Goal: Task Accomplishment & Management: Complete application form

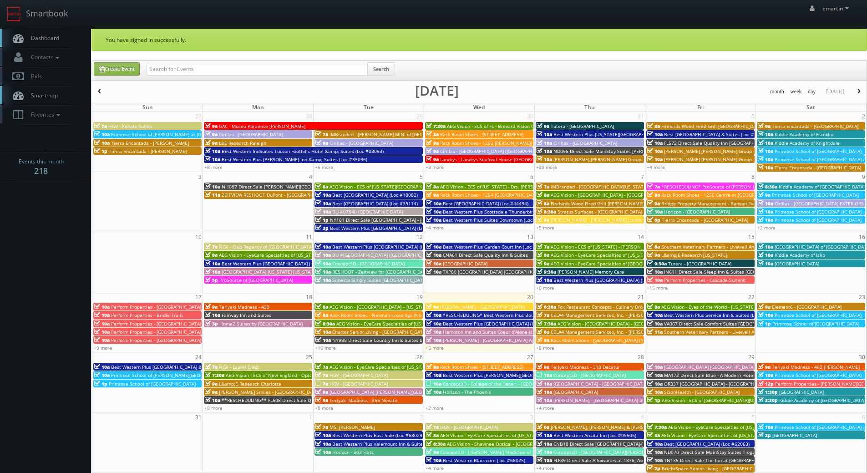
click at [58, 37] on span "Dashboard" at bounding box center [42, 38] width 33 height 8
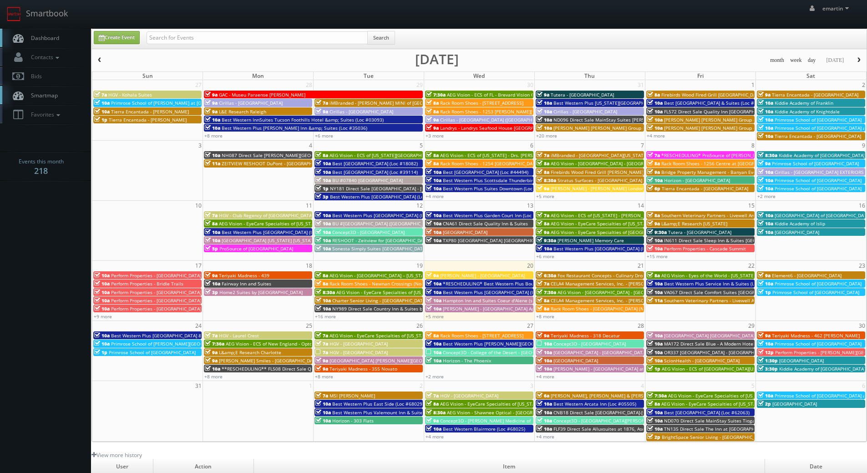
scroll to position [157, 0]
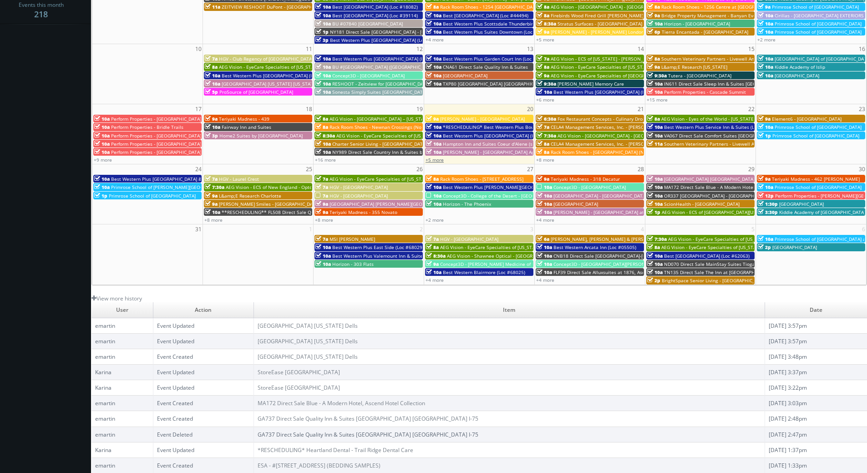
click at [441, 159] on link "+5 more" at bounding box center [434, 160] width 18 height 6
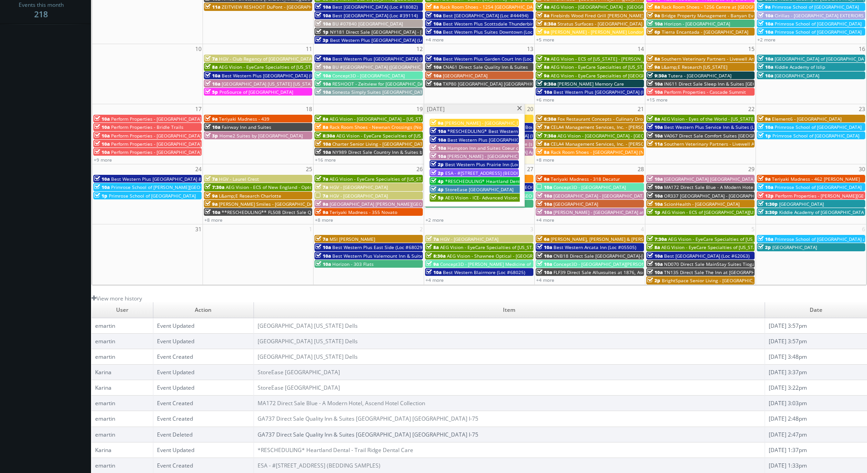
click at [464, 171] on span "ESA - #371 - Charlotte Pineville Park Rd. (BEDDING SAMPLES)" at bounding box center [496, 173] width 102 height 6
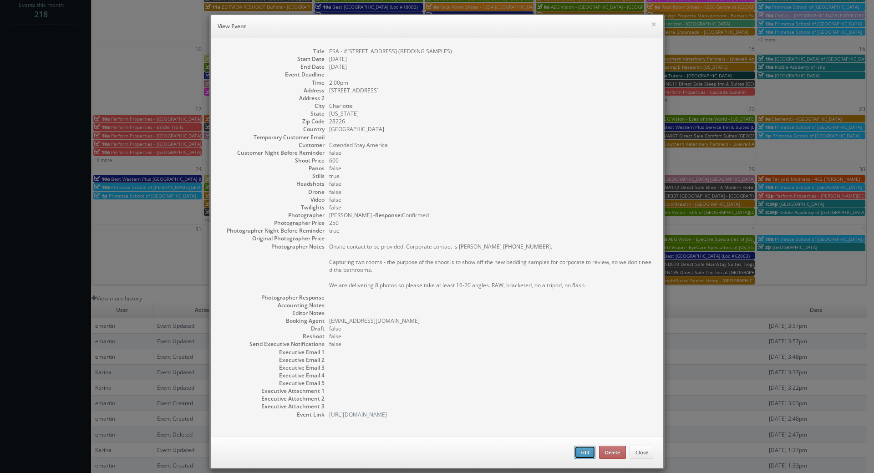
click at [574, 452] on button "Edit" at bounding box center [584, 453] width 21 height 14
type input "ESA - #[STREET_ADDRESS] (BEDDING SAMPLES)"
type input "10930 Park Rd."
type input "Charlotte"
type input "28226"
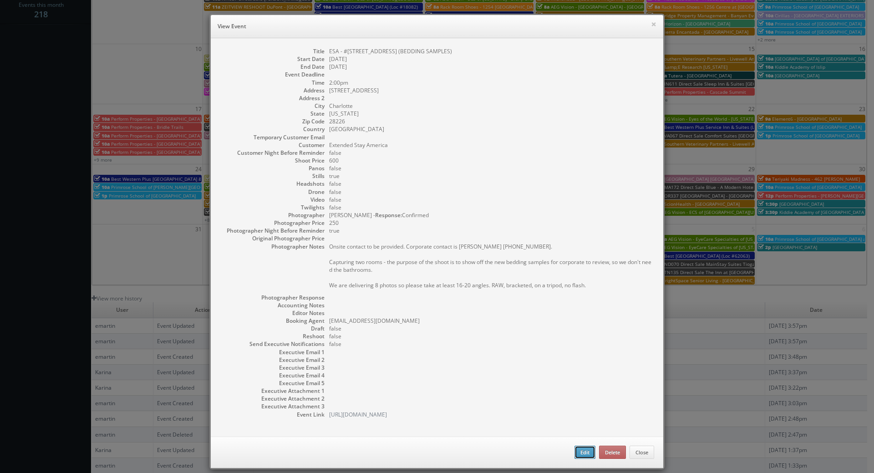
type input "600"
checkbox input "true"
type input "08/20/2025"
type input "2:00pm"
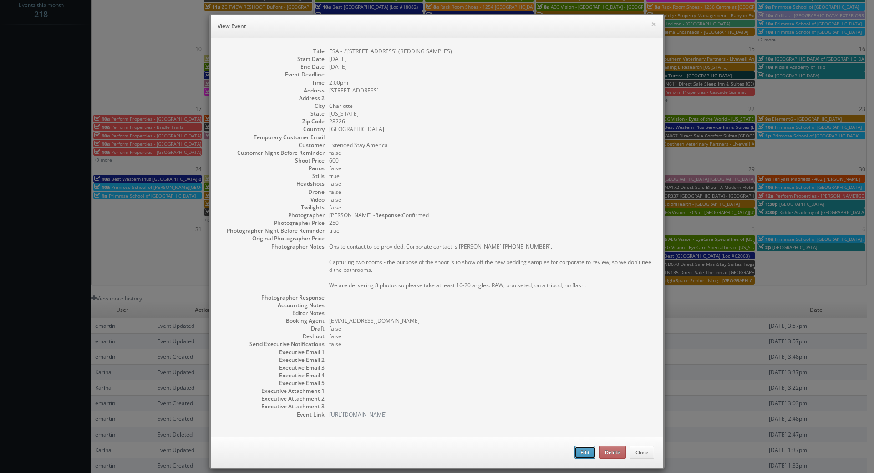
checkbox input "true"
type textarea "Onsite contact to be provided. Corporate contact is Sarah Heet 314-686-2503. Ca…"
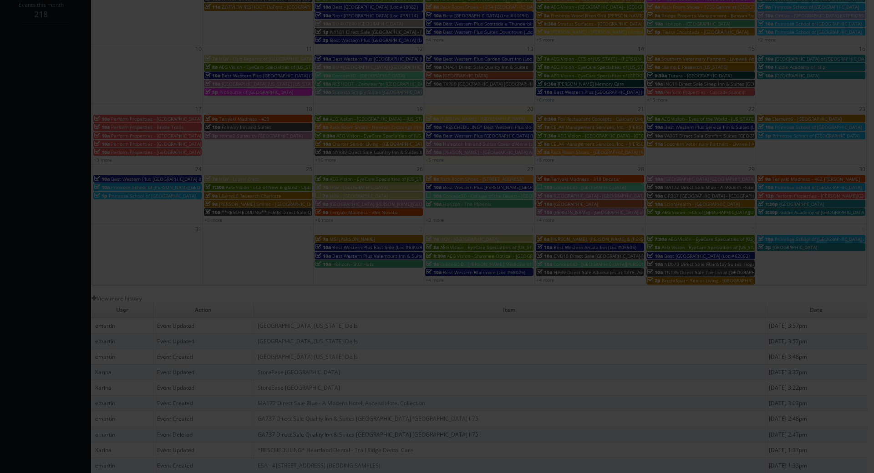
type input "600"
type input "250"
select select "fake100@mg.cs3calendar.com"
select select "townsendclay@yahoo.com"
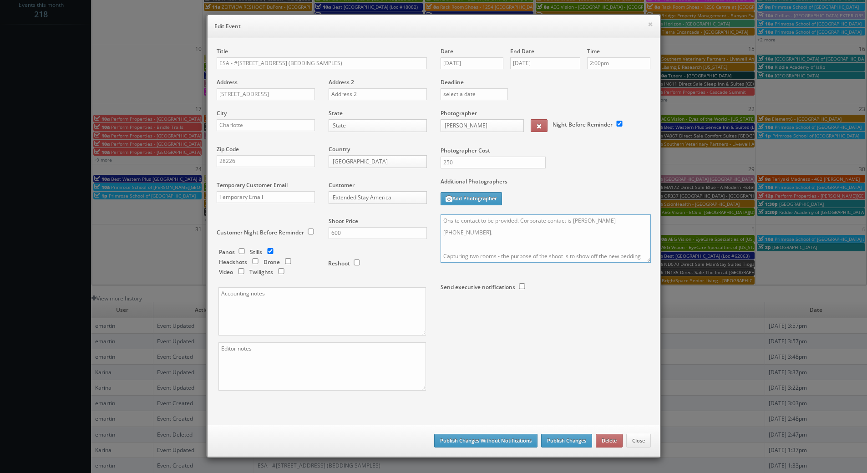
drag, startPoint x: 518, startPoint y: 218, endPoint x: 482, endPoint y: 221, distance: 36.1
click at [482, 221] on textarea "Onsite contact to be provided. Corporate contact is Sarah Heet 314-686-2503. Ca…" at bounding box center [545, 238] width 210 height 48
type textarea "Onsite contact is Patrick Clyde 435-210-0024. Corporate contact is Sarah Heet 3…"
click at [537, 302] on div at bounding box center [545, 312] width 210 height 24
click at [557, 438] on button "Publish Changes" at bounding box center [566, 441] width 51 height 14
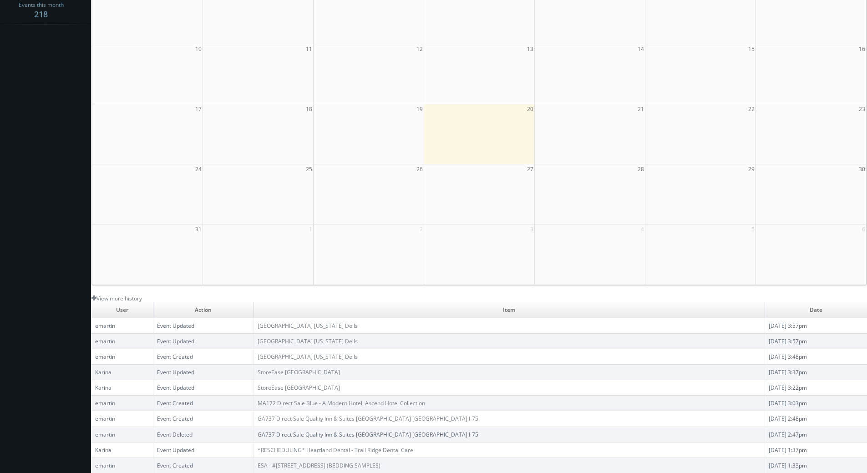
scroll to position [0, 0]
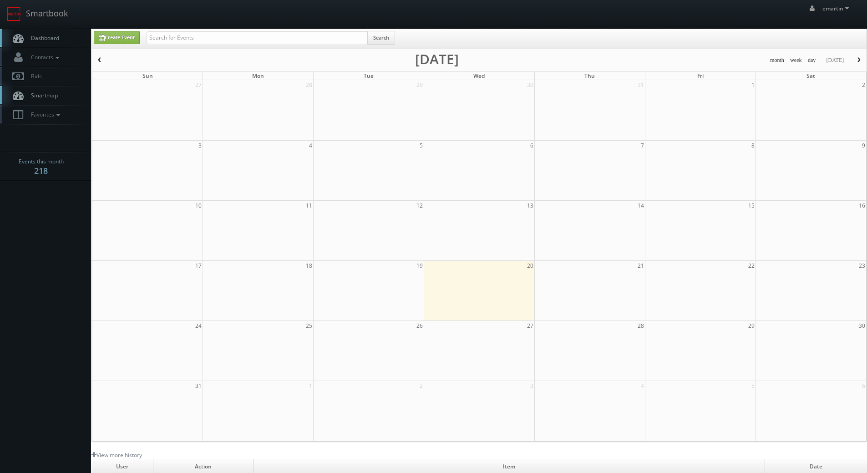
click at [42, 35] on span "Dashboard" at bounding box center [42, 38] width 33 height 8
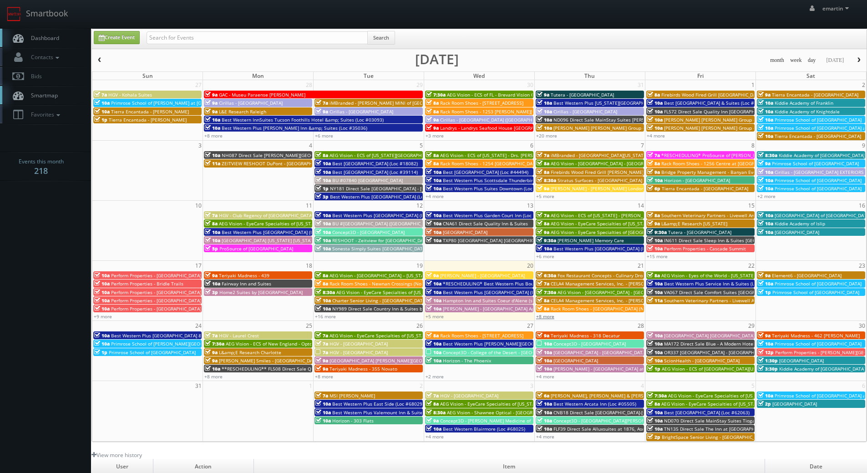
click at [548, 317] on link "+8 more" at bounding box center [545, 316] width 18 height 6
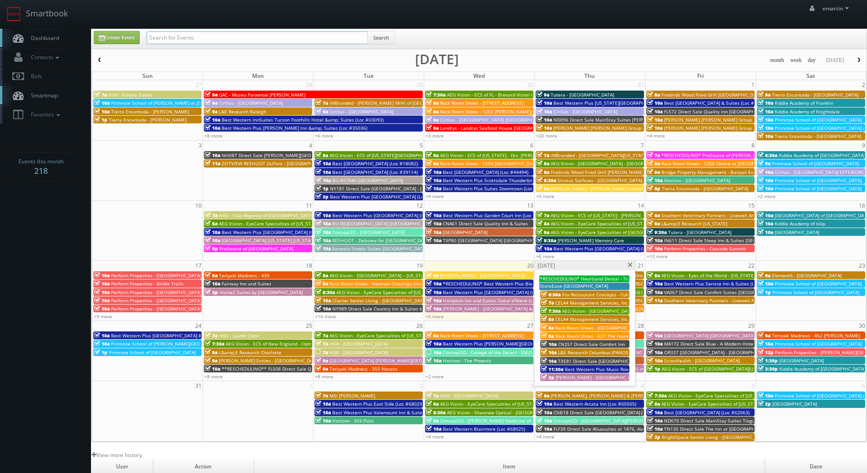
click at [156, 36] on input "text" at bounding box center [257, 37] width 221 height 13
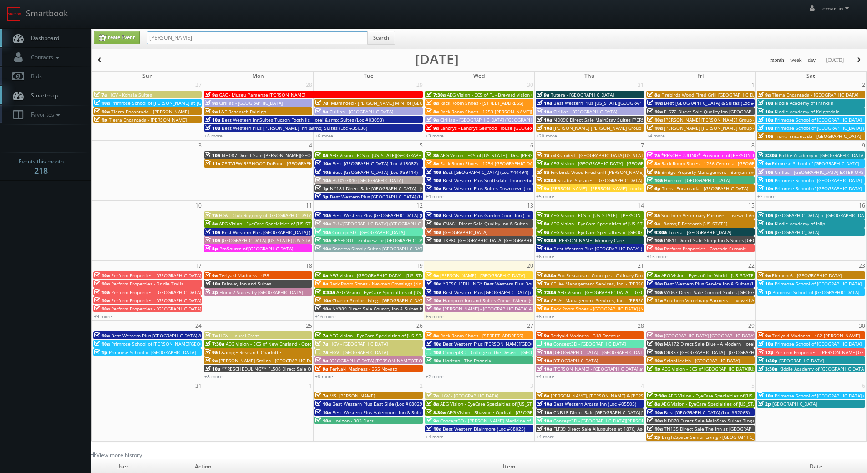
type input "eddie harper"
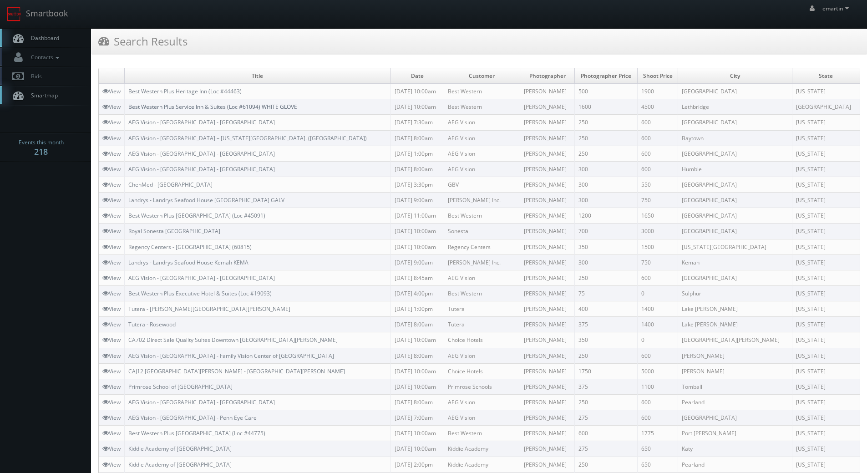
click at [167, 105] on link "Best Western Plus Service Inn & Suites (Loc #61094) WHITE GLOVE" at bounding box center [212, 107] width 169 height 8
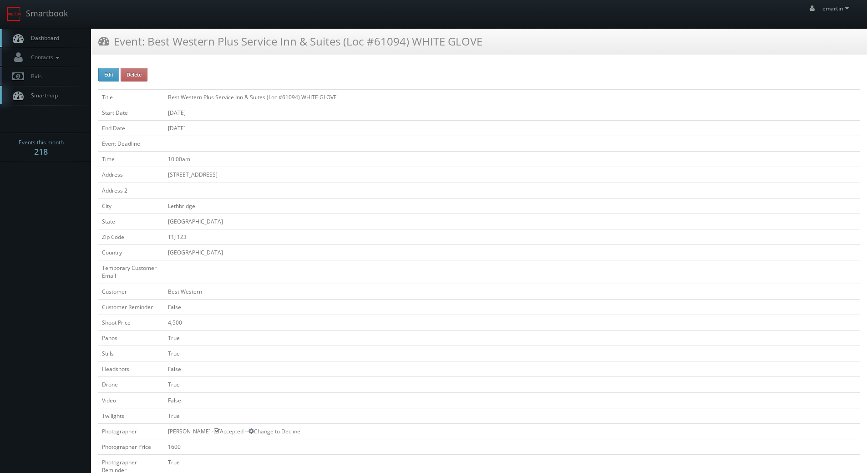
click at [32, 37] on span "Dashboard" at bounding box center [42, 38] width 33 height 8
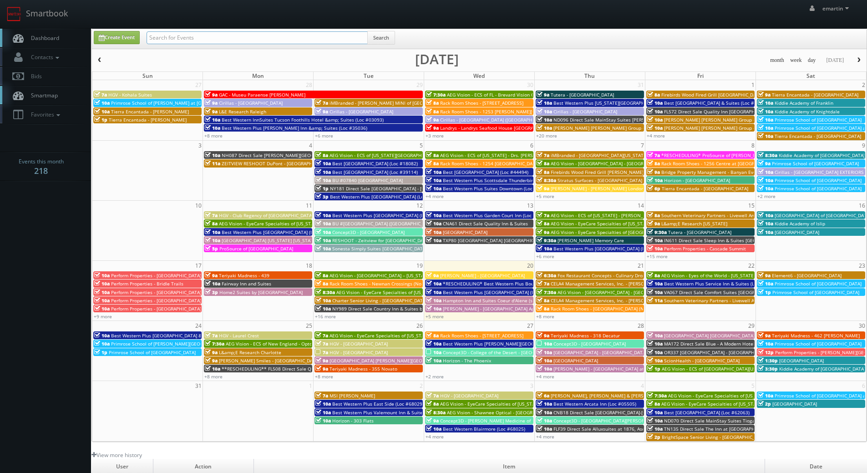
click at [165, 37] on input "text" at bounding box center [257, 37] width 221 height 13
type input "george paxton"
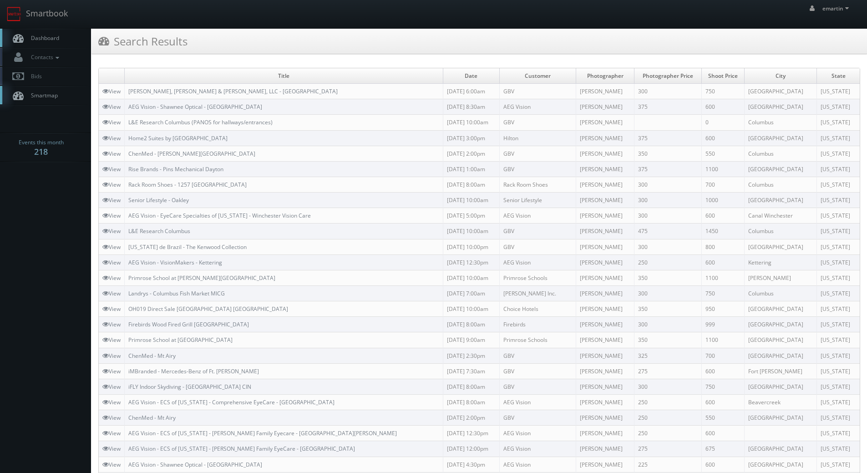
click at [60, 34] on link "Dashboard" at bounding box center [45, 38] width 91 height 19
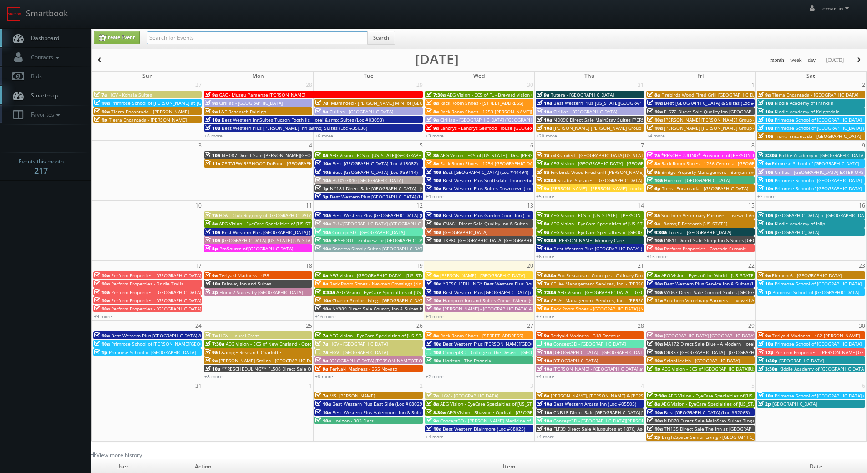
click at [213, 32] on input "text" at bounding box center [257, 37] width 221 height 13
type input "rob cuni"
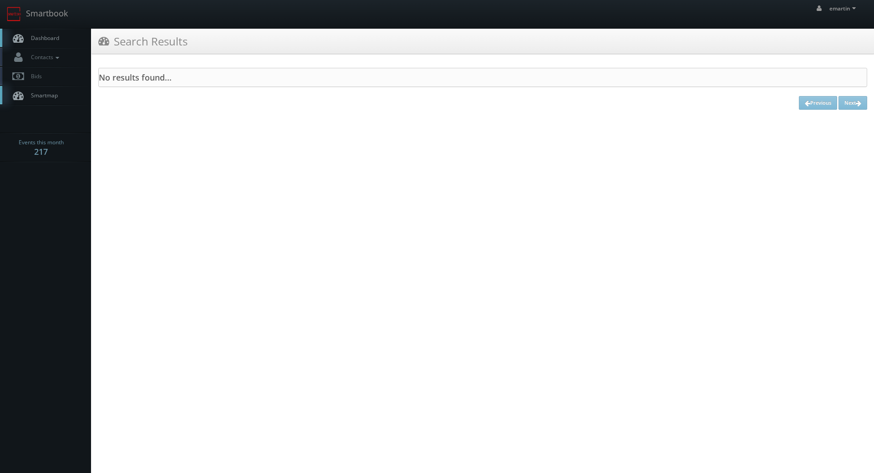
click at [56, 41] on span "Dashboard" at bounding box center [42, 38] width 33 height 8
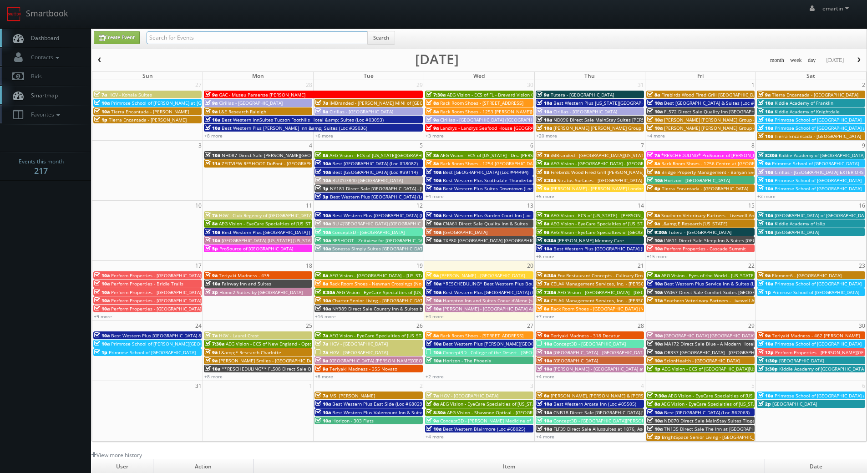
click at [176, 33] on input "text" at bounding box center [257, 37] width 221 height 13
paste input "Zack Nichols"
type input "Zack Nichols"
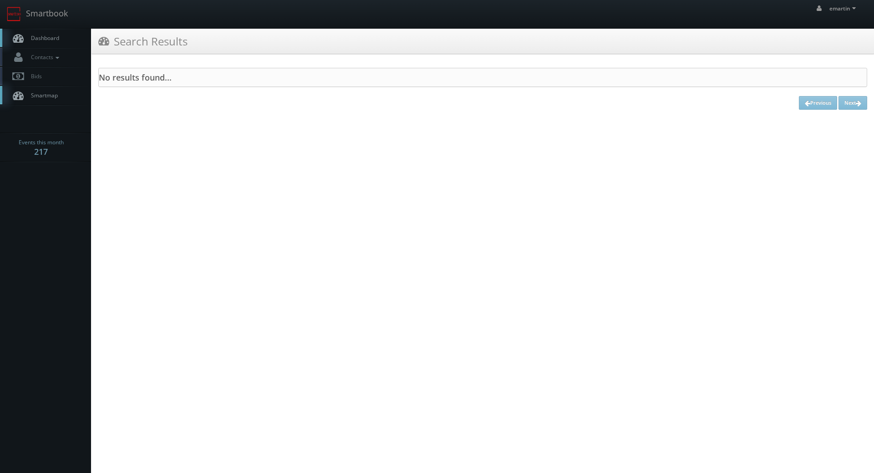
click at [46, 43] on link "Dashboard" at bounding box center [45, 38] width 91 height 19
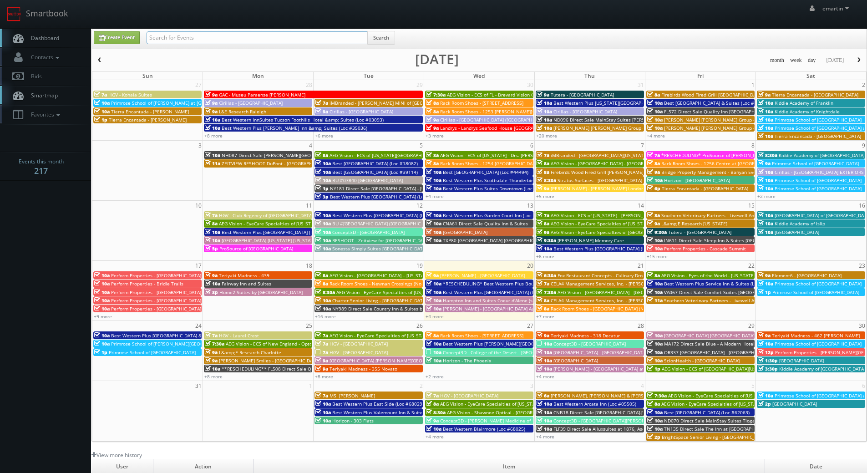
click at [155, 36] on input "text" at bounding box center [257, 37] width 221 height 13
paste input "[PERSON_NAME]"
type input "[PERSON_NAME]"
click at [382, 35] on button "Search" at bounding box center [381, 38] width 28 height 14
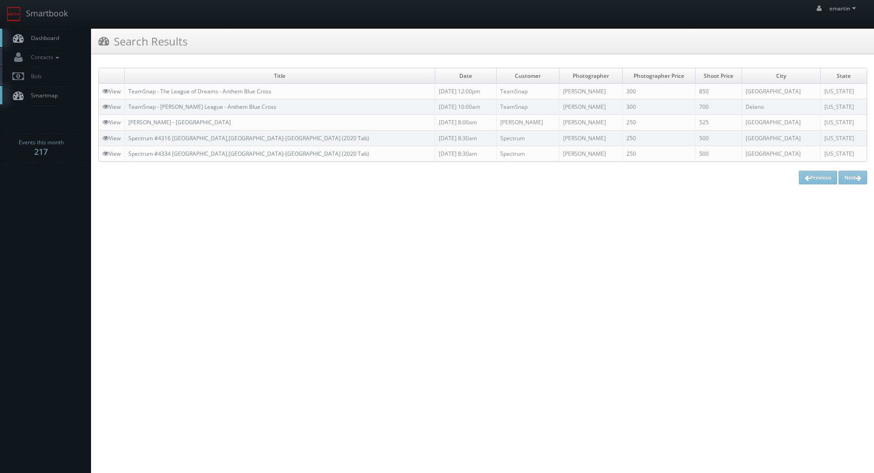
click at [38, 36] on span "Dashboard" at bounding box center [42, 38] width 33 height 8
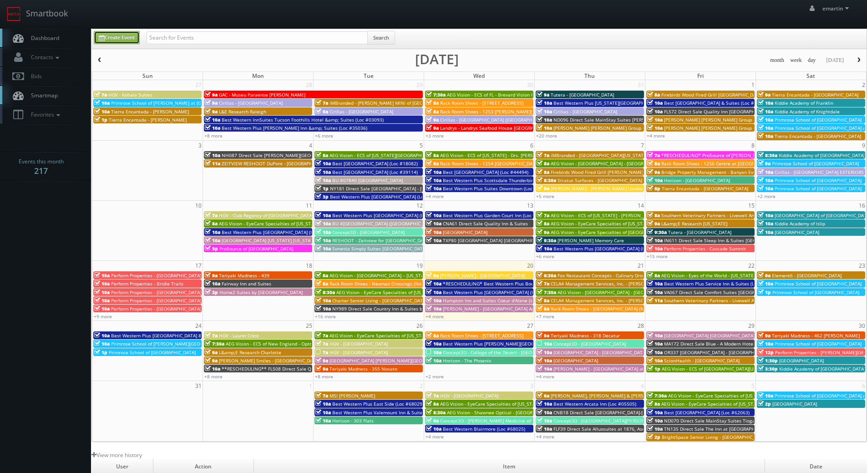
click at [136, 39] on link "Create Event" at bounding box center [117, 37] width 46 height 13
type input "08/20/2025"
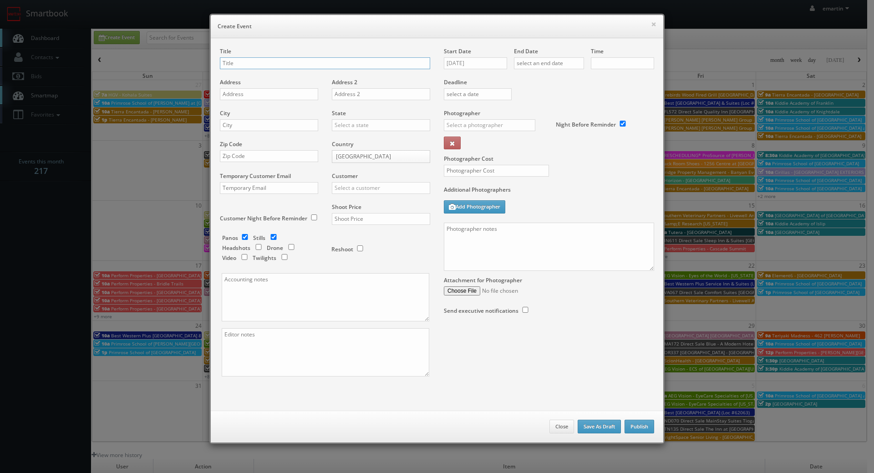
checkbox input "true"
type input "10:00am"
checkbox input "true"
click at [462, 129] on input "text" at bounding box center [489, 125] width 91 height 12
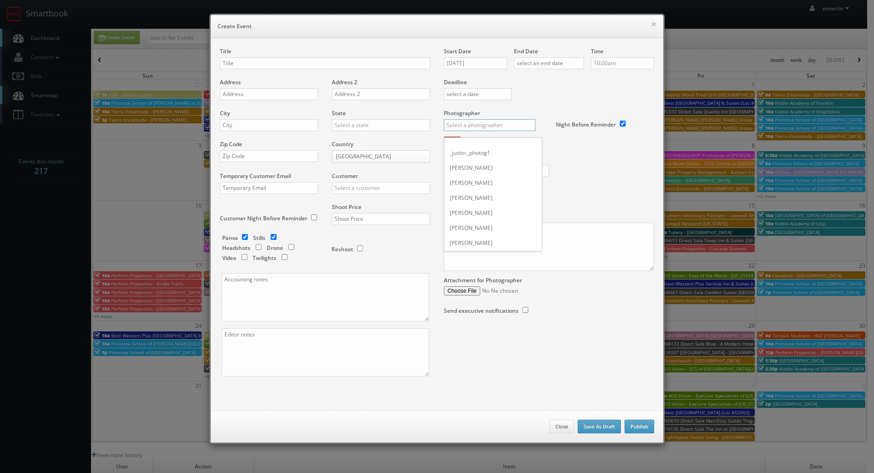
type input "d"
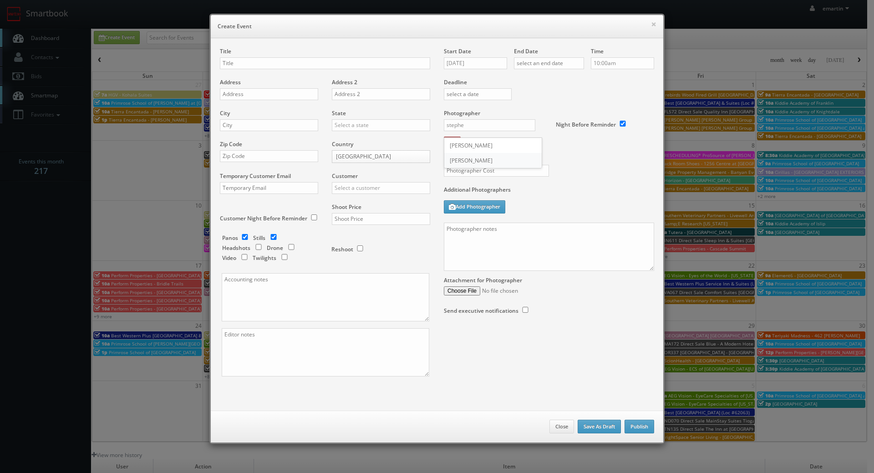
click at [471, 163] on div "Stephen Kane" at bounding box center [492, 160] width 97 height 15
type input "Stephen Kane"
click at [588, 167] on div "Photographer Cost" at bounding box center [549, 147] width 224 height 76
click at [257, 48] on div "Title" at bounding box center [325, 62] width 210 height 31
click at [261, 61] on input "text" at bounding box center [325, 63] width 210 height 12
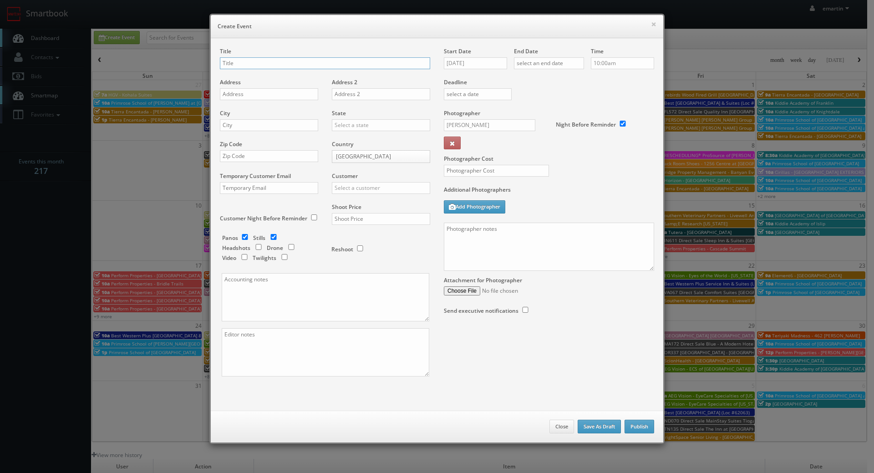
paste input "Perform Properties"
drag, startPoint x: 354, startPoint y: 65, endPoint x: 331, endPoint y: 63, distance: 22.9
click at [354, 65] on input "Perform Properties -" at bounding box center [325, 63] width 210 height 12
paste input "East Gate Shopping Center"
type input "Perform Properties - East Gate Shopping Center"
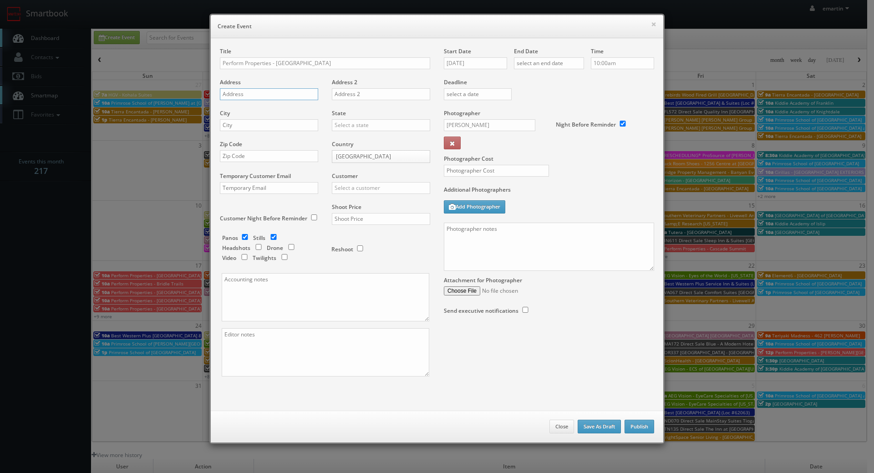
drag, startPoint x: 256, startPoint y: 96, endPoint x: 97, endPoint y: 105, distance: 158.6
click at [256, 96] on input "text" at bounding box center [269, 94] width 98 height 12
paste input "250 East Gate Drive"
type input "250 East Gate Drive"
click at [235, 122] on input "text" at bounding box center [269, 125] width 98 height 12
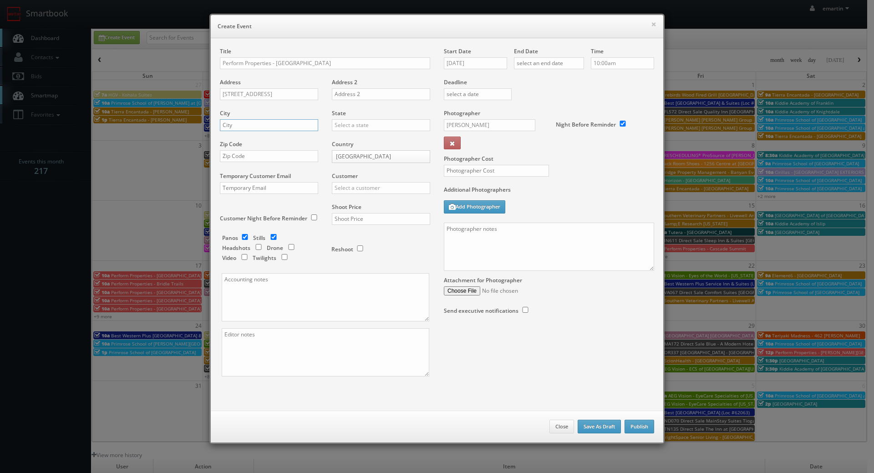
paste input "Aiken"
type input "Aiken"
click at [361, 137] on div "State Alabama Alaska Arizona Arkansas California Colorado Connecticut Delaware …" at bounding box center [377, 124] width 105 height 31
click at [360, 128] on input "text" at bounding box center [381, 125] width 98 height 12
click at [357, 141] on div "South Carolina" at bounding box center [380, 139] width 97 height 15
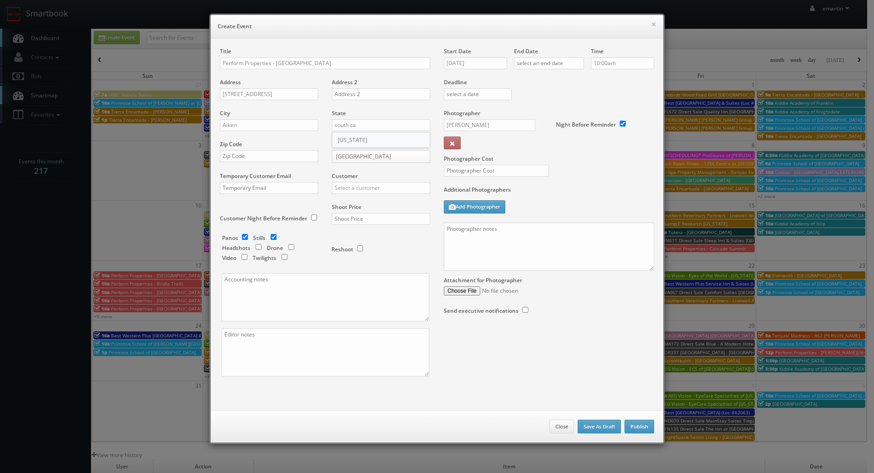
type input "South Carolina"
click at [246, 156] on input "text" at bounding box center [269, 156] width 98 height 12
paste input "29803"
type input "29803"
click at [389, 187] on input "text" at bounding box center [381, 188] width 98 height 12
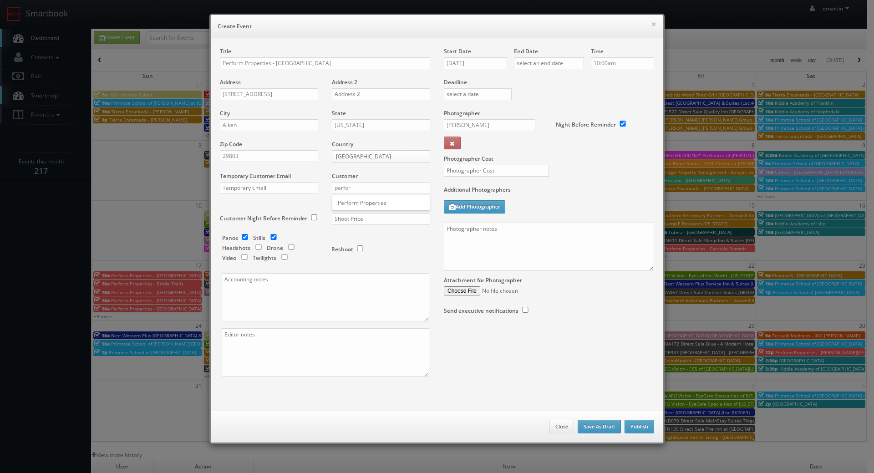
click at [362, 202] on div "Perform Properties" at bounding box center [380, 202] width 97 height 15
type input "Perform Properties"
click at [382, 220] on input "text" at bounding box center [381, 219] width 98 height 12
type input "1,050"
click at [238, 234] on input "checkbox" at bounding box center [245, 237] width 14 height 6
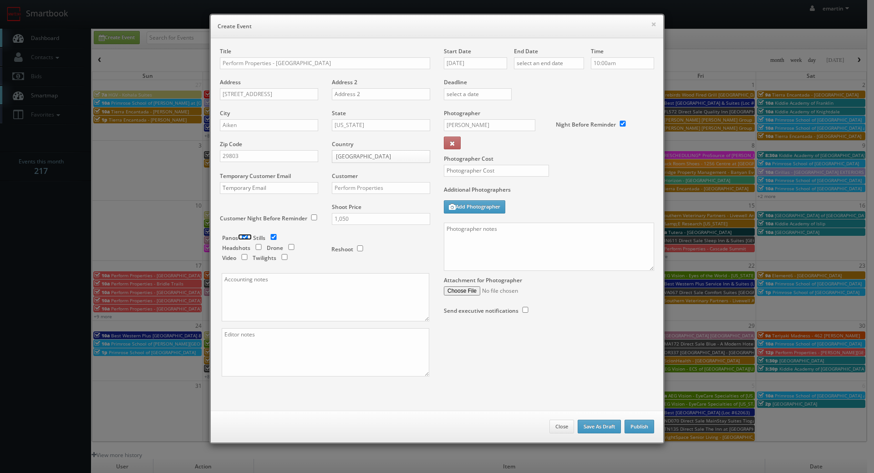
checkbox input "false"
click at [294, 247] on input "checkbox" at bounding box center [291, 247] width 14 height 6
checkbox input "true"
click at [504, 55] on div "Start Date 08/20/2025" at bounding box center [479, 62] width 70 height 31
click at [501, 62] on input "08/20/2025" at bounding box center [475, 63] width 63 height 12
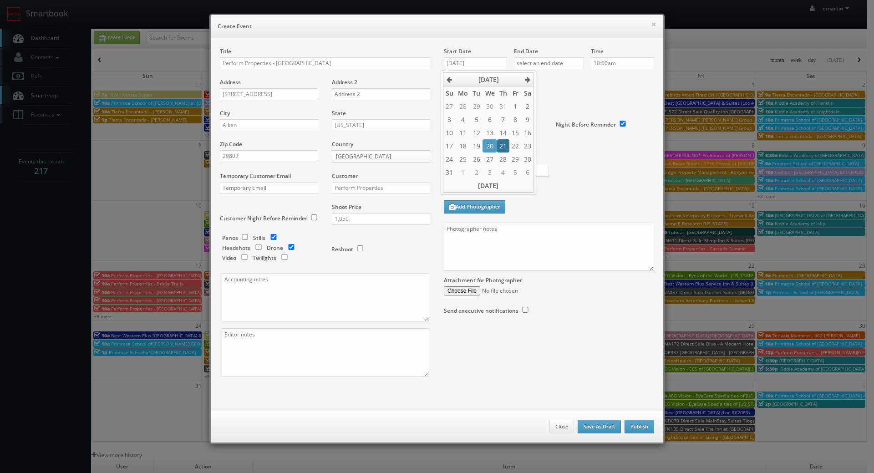
click at [507, 150] on td "21" at bounding box center [503, 145] width 12 height 13
type input "08/21/2025"
click at [551, 56] on div "End Date" at bounding box center [549, 62] width 70 height 31
click at [557, 68] on input "text" at bounding box center [549, 63] width 70 height 12
click at [565, 147] on td "20" at bounding box center [559, 145] width 14 height 13
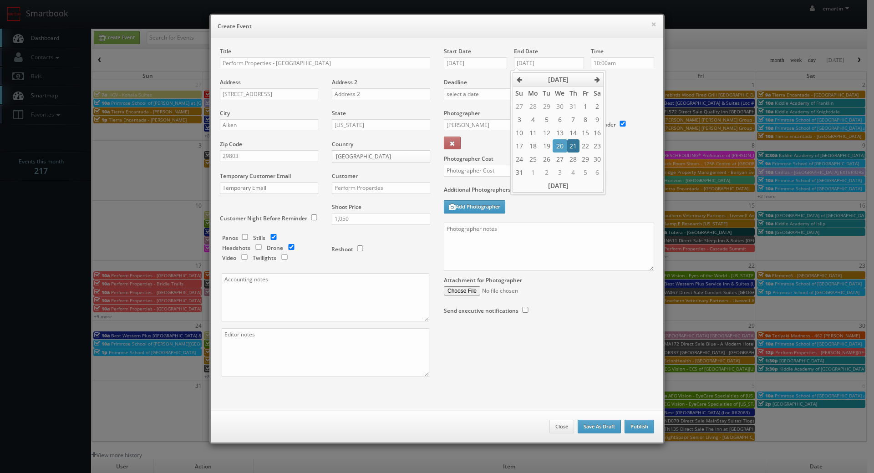
click at [571, 142] on td "21" at bounding box center [573, 145] width 12 height 13
type input "08/21/2025"
drag, startPoint x: 618, startPoint y: 81, endPoint x: 616, endPoint y: 66, distance: 16.1
click at [618, 81] on label "Deadline" at bounding box center [549, 82] width 224 height 8
click at [616, 66] on input "10:00am" at bounding box center [622, 63] width 63 height 12
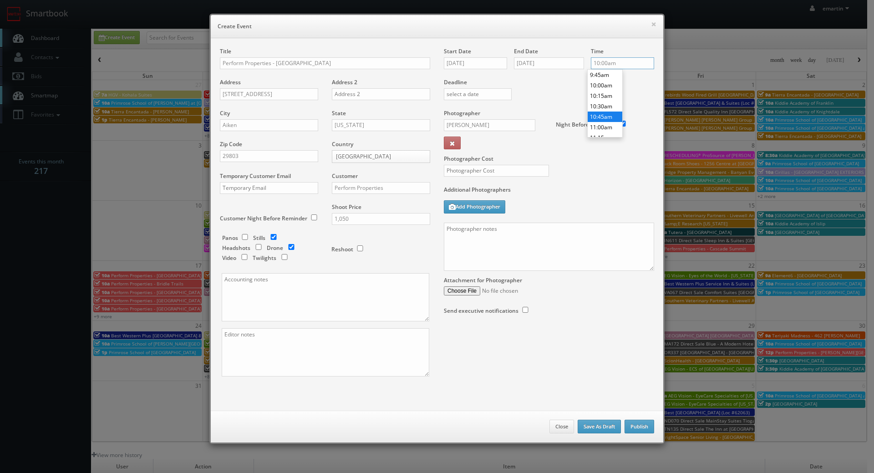
scroll to position [454, 0]
type input "12:00pm"
click at [605, 121] on li "12:00pm" at bounding box center [604, 123] width 35 height 10
click at [585, 172] on div "Photographer Cost" at bounding box center [549, 147] width 224 height 76
drag, startPoint x: 481, startPoint y: 167, endPoint x: 487, endPoint y: 165, distance: 6.1
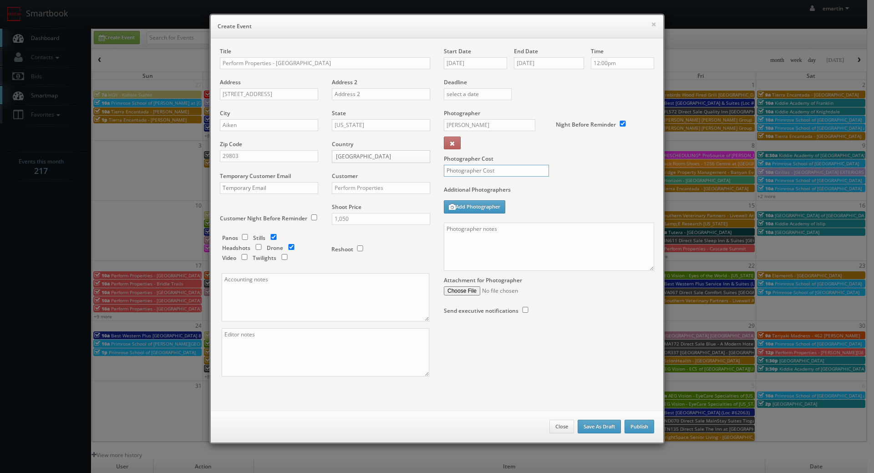
click at [481, 167] on input "text" at bounding box center [496, 171] width 105 height 12
type input "250"
click at [526, 255] on textarea at bounding box center [549, 247] width 210 height 48
paste textarea "No onsite contacts. We need to deliver 15 ground images and 5 drone images of t…"
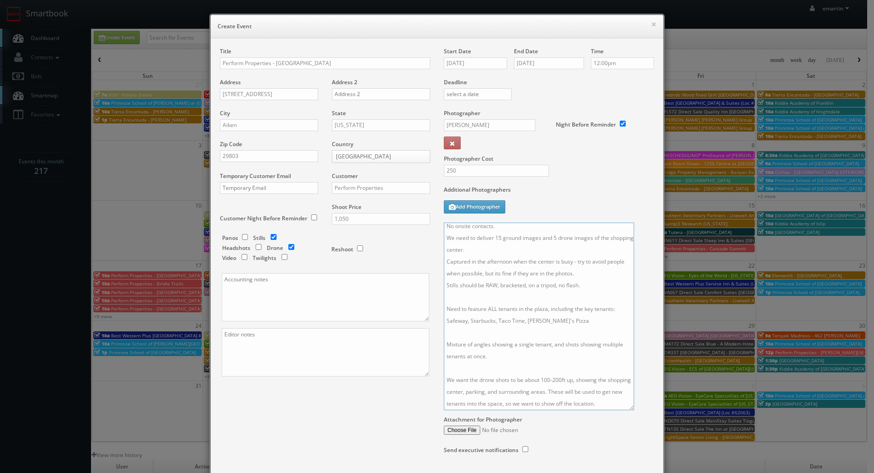
scroll to position [0, 0]
drag, startPoint x: 643, startPoint y: 266, endPoint x: 361, endPoint y: 381, distance: 304.9
click at [625, 419] on textarea "No onsite contacts. We need to deliver 15 ground images and 5 drone images of t…" at bounding box center [540, 323] width 192 height 201
click at [575, 333] on textarea "No onsite contacts. We need to deliver 15 ground images and 5 drone images of t…" at bounding box center [540, 324] width 192 height 202
drag, startPoint x: 585, startPoint y: 324, endPoint x: 397, endPoint y: 327, distance: 187.5
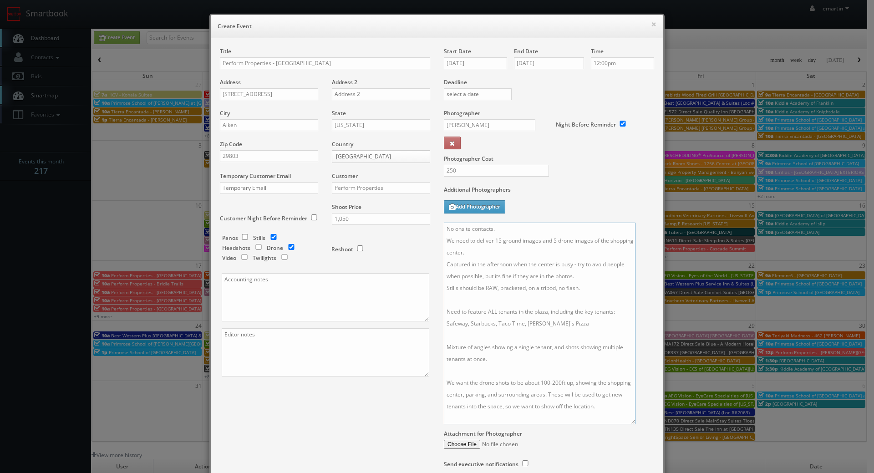
click at [397, 327] on div "Title Perform Properties - East Gate Shopping Center Address 250 East Gate Driv…" at bounding box center [437, 266] width 448 height 439
paste textarea "Publix, Orangetheory Fitness, Jersey Mike's, Crumbl, UPS"
click at [655, 328] on div "Start Date 08/21/2025 End Date 08/21/2025 Time 12:00pm Deadline Photographer St…" at bounding box center [549, 266] width 224 height 439
click at [490, 279] on textarea "No onsite contacts. We need to deliver 15 ground images and 5 drone images of t…" at bounding box center [540, 324] width 192 height 202
drag, startPoint x: 482, startPoint y: 276, endPoint x: 483, endPoint y: 268, distance: 8.2
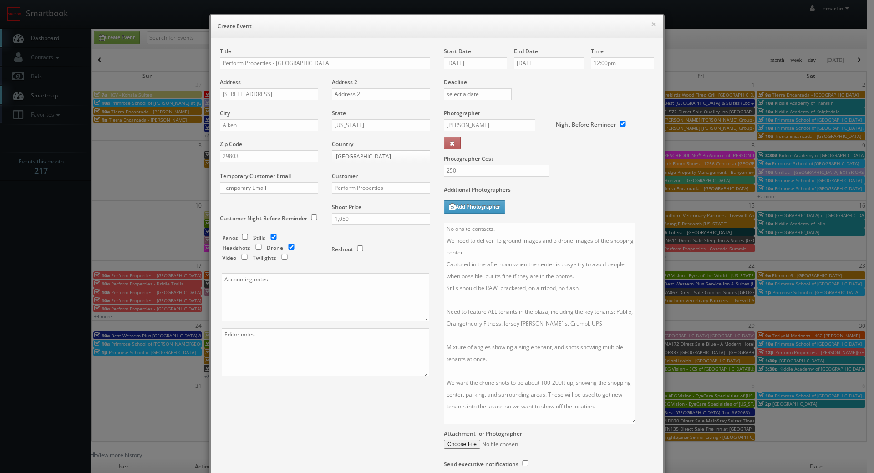
click at [483, 268] on textarea "No onsite contacts. We need to deliver 15 ground images and 5 drone images of t…" at bounding box center [540, 324] width 192 height 202
click at [486, 276] on textarea "No onsite contacts. We need to deliver 15 ground images and 5 drone images of t…" at bounding box center [540, 324] width 192 height 202
drag, startPoint x: 481, startPoint y: 275, endPoint x: 577, endPoint y: 267, distance: 95.5
click at [577, 267] on textarea "No onsite contacts. We need to deliver 15 ground images and 5 drone images of t…" at bounding box center [540, 324] width 192 height 202
drag, startPoint x: 561, startPoint y: 279, endPoint x: 575, endPoint y: 267, distance: 18.7
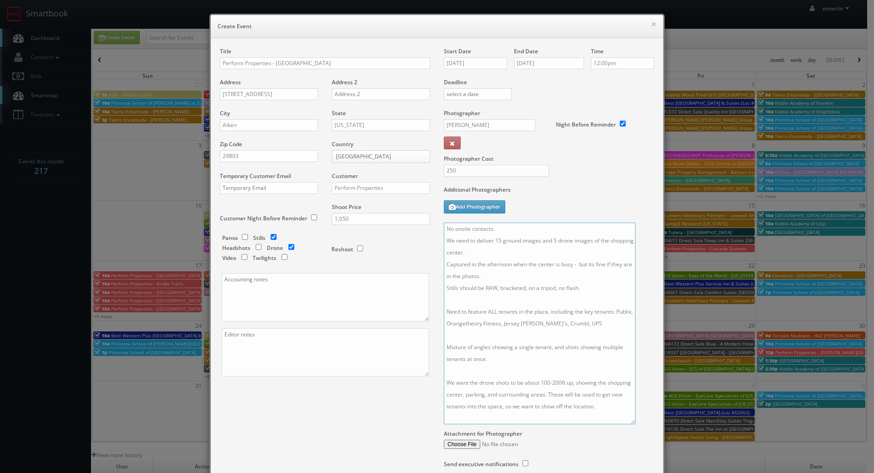
click at [575, 267] on textarea "No onsite contacts. We need to deliver 15 ground images and 5 drone images of t…" at bounding box center [540, 324] width 192 height 202
type textarea "No onsite contacts. We need to deliver 15 ground images and 5 drone images of t…"
click at [664, 323] on div "× Create Event Title Perform Properties - East Gate Shopping Center Address 250…" at bounding box center [437, 275] width 464 height 551
click at [653, 337] on div "Start Date 08/21/2025 End Date 08/21/2025 Time 12:00pm Deadline Photographer St…" at bounding box center [549, 266] width 224 height 439
click at [335, 400] on div "Title Perform Properties - East Gate Shopping Center Address 250 East Gate Driv…" at bounding box center [437, 266] width 448 height 439
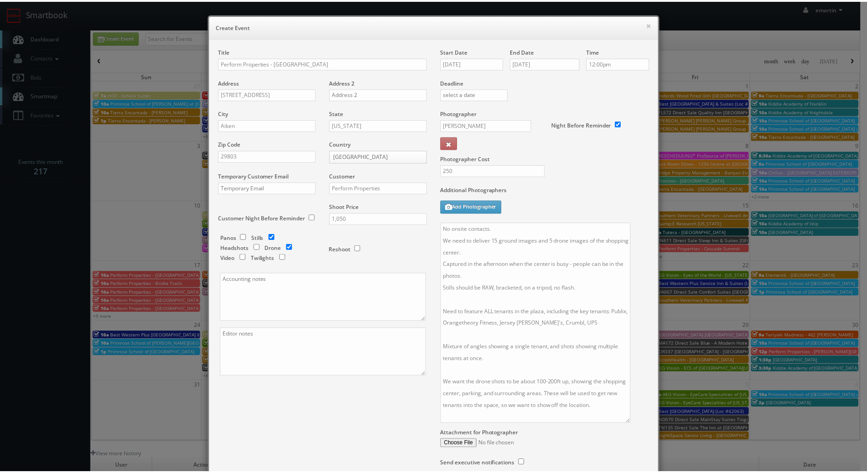
scroll to position [78, 0]
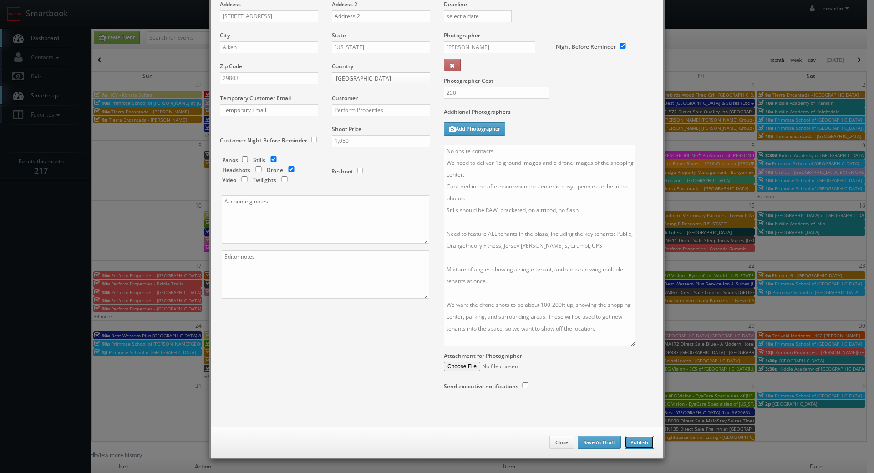
click at [631, 443] on button "Publish" at bounding box center [639, 442] width 30 height 14
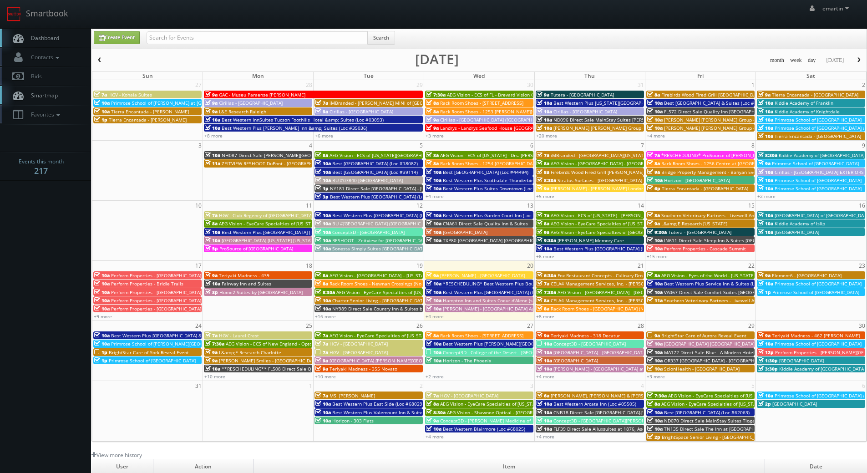
click at [100, 61] on span "button" at bounding box center [99, 59] width 6 height 5
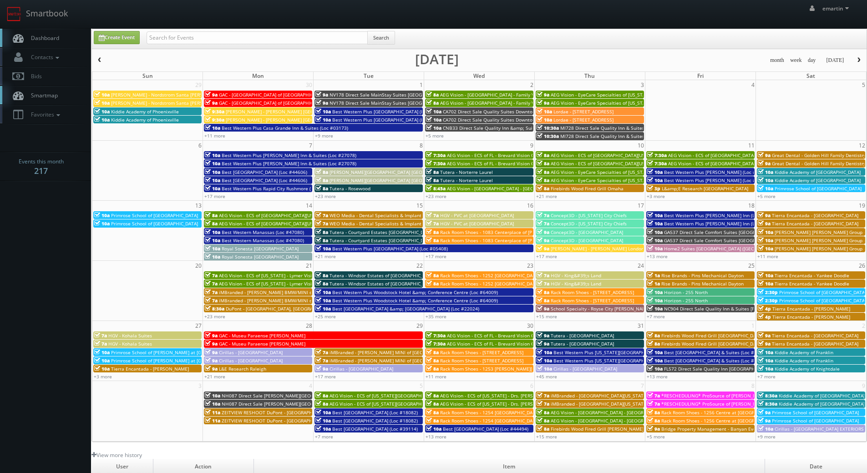
click at [101, 61] on span "button" at bounding box center [99, 59] width 6 height 5
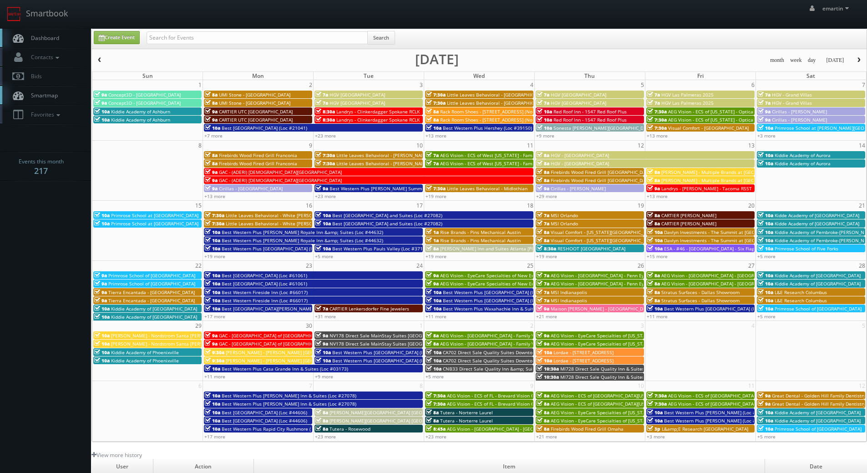
click at [101, 61] on span "button" at bounding box center [99, 59] width 6 height 5
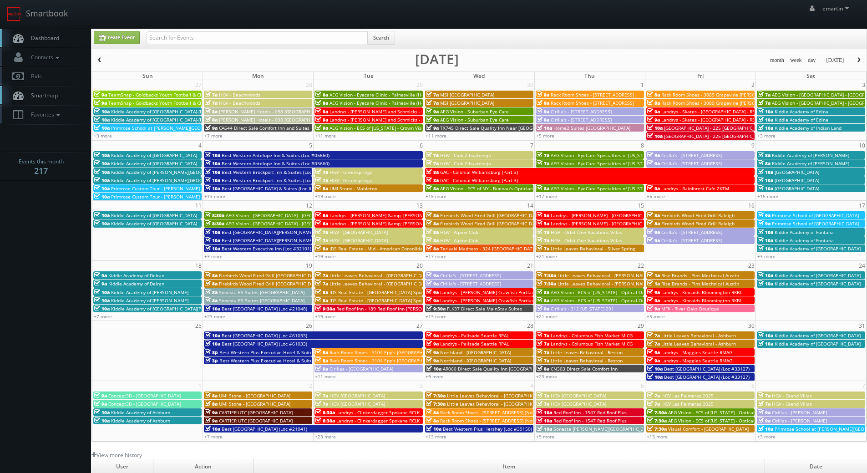
click at [100, 61] on span "button" at bounding box center [99, 59] width 6 height 5
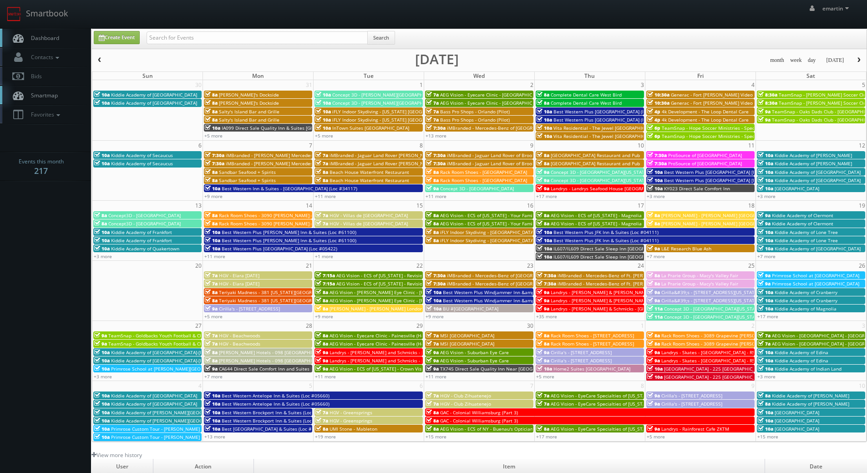
click at [97, 58] on span "button" at bounding box center [99, 59] width 6 height 5
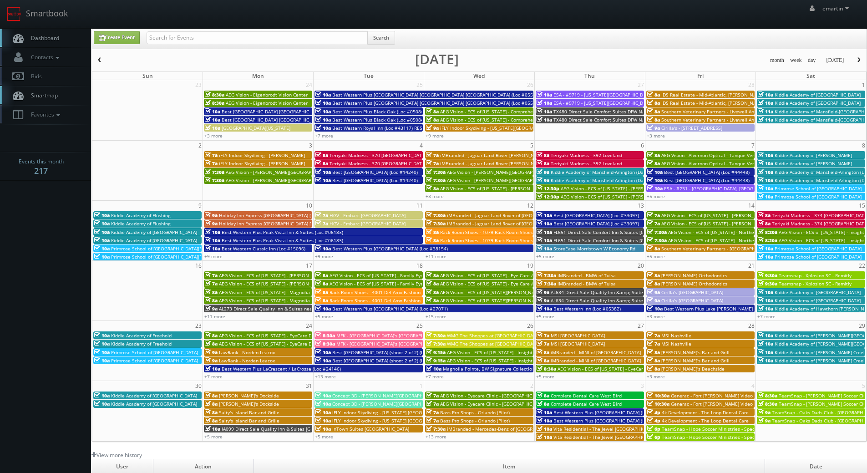
click at [98, 58] on span "button" at bounding box center [99, 59] width 6 height 5
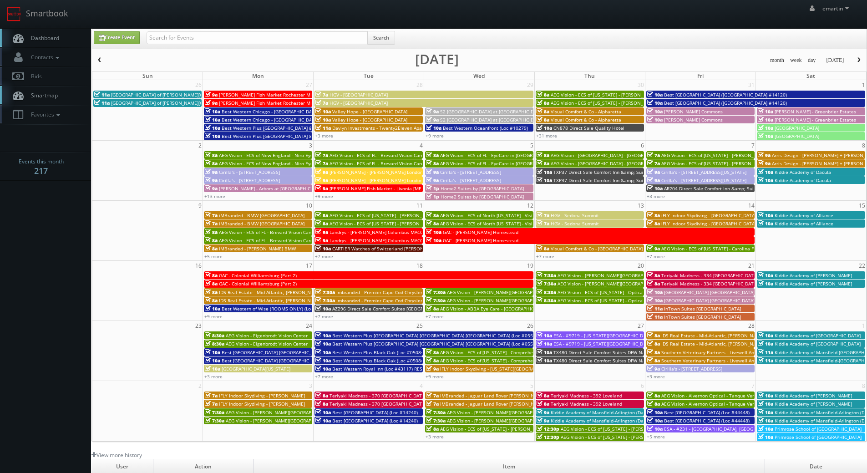
drag, startPoint x: 860, startPoint y: 61, endPoint x: 455, endPoint y: 24, distance: 407.1
click at [495, 24] on body "Smartbook Toggle Side Navigation Toggle Top Navigation emartin emartin Profile …" at bounding box center [433, 314] width 867 height 629
click at [46, 30] on link "Dashboard" at bounding box center [45, 38] width 91 height 19
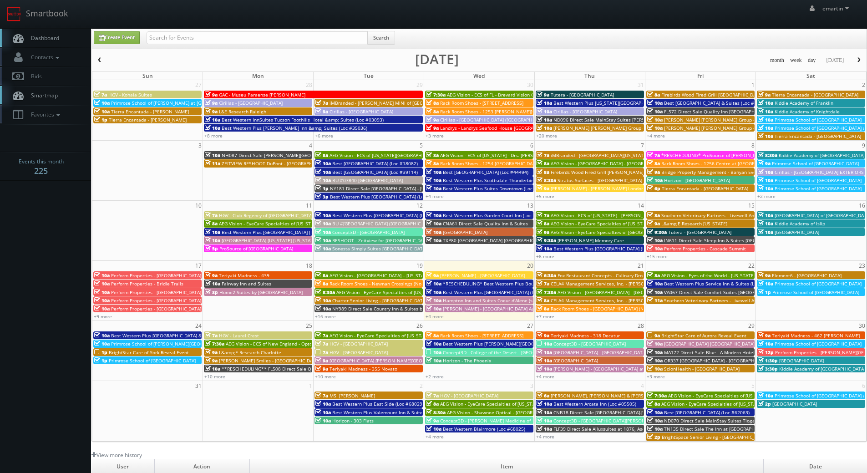
click at [147, 289] on span "Perform Properties - [GEOGRAPHIC_DATA]" at bounding box center [156, 292] width 90 height 6
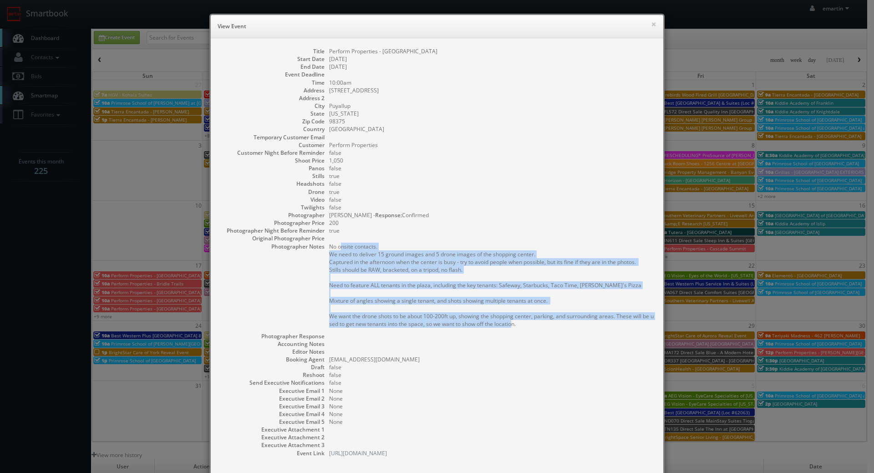
drag, startPoint x: 542, startPoint y: 331, endPoint x: 329, endPoint y: 253, distance: 227.0
click at [329, 253] on pre "No onsite contacts. We need to deliver 15 ground images and 5 drone images of t…" at bounding box center [491, 285] width 325 height 85
click at [340, 263] on pre "No onsite contacts. We need to deliver 15 ground images and 5 drone images of t…" at bounding box center [491, 285] width 325 height 85
drag, startPoint x: 324, startPoint y: 254, endPoint x: 531, endPoint y: 330, distance: 221.1
click at [531, 330] on dl "Title Perform Properties - Canyon Crossing Start Date 08/17/2025 End Date 08/17…" at bounding box center [437, 252] width 434 height 410
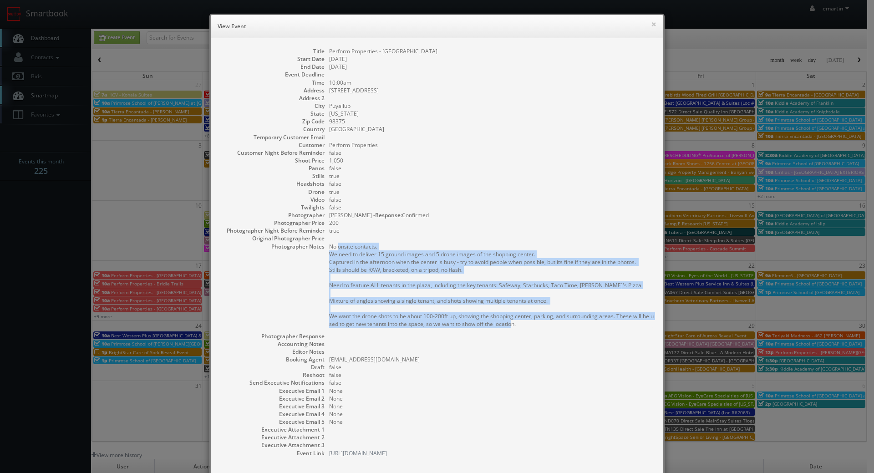
copy pre "No onsite contacts. We need to deliver 15 ground images and 5 drone images of t…"
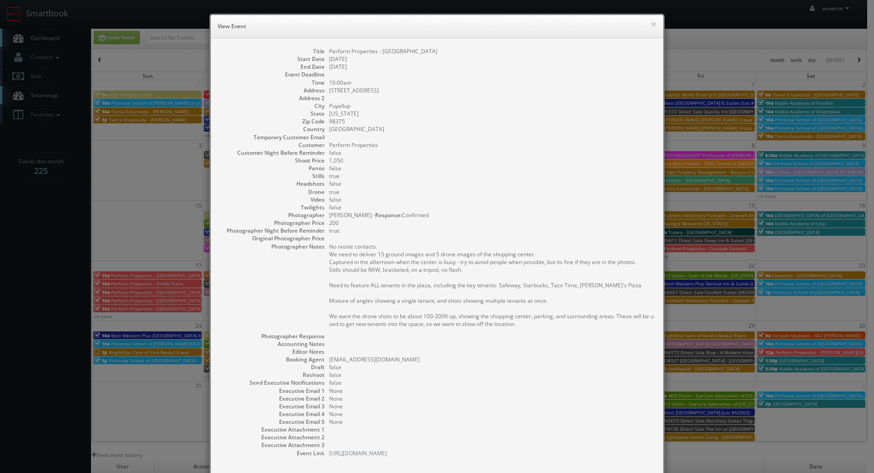
drag, startPoint x: 501, startPoint y: 153, endPoint x: 507, endPoint y: 146, distance: 9.7
click at [501, 153] on dd "false" at bounding box center [491, 153] width 325 height 8
click at [651, 27] on button "×" at bounding box center [653, 24] width 5 height 6
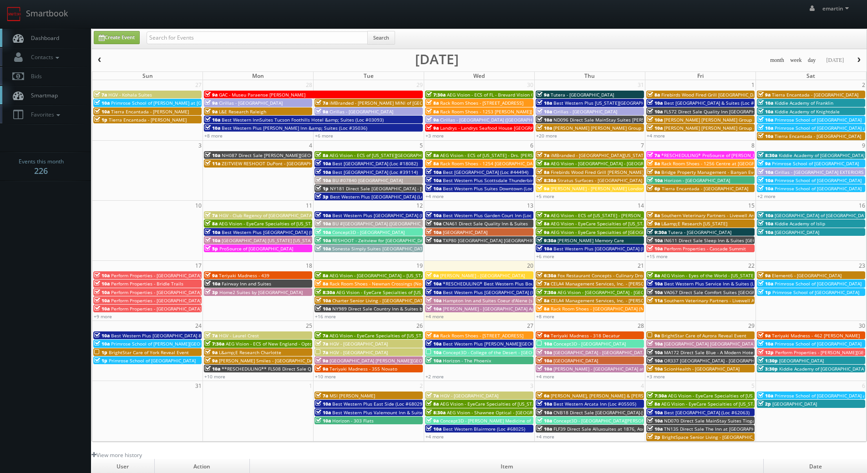
click at [855, 56] on button "button" at bounding box center [858, 60] width 15 height 11
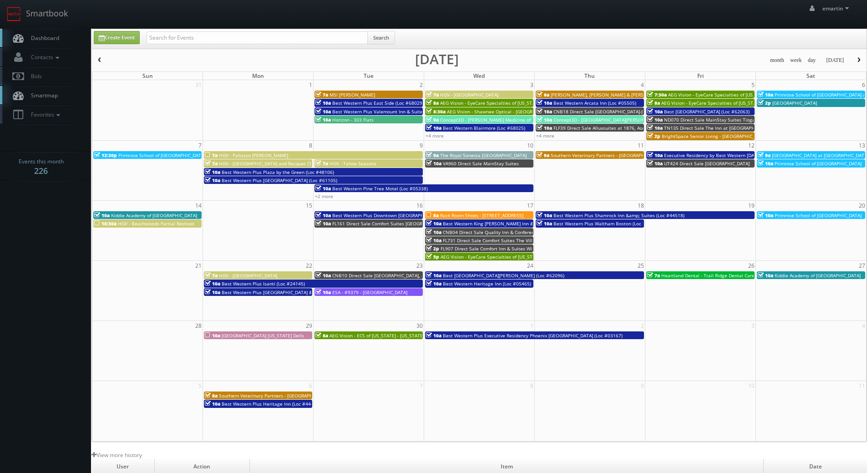
click at [96, 58] on button "button" at bounding box center [99, 60] width 15 height 11
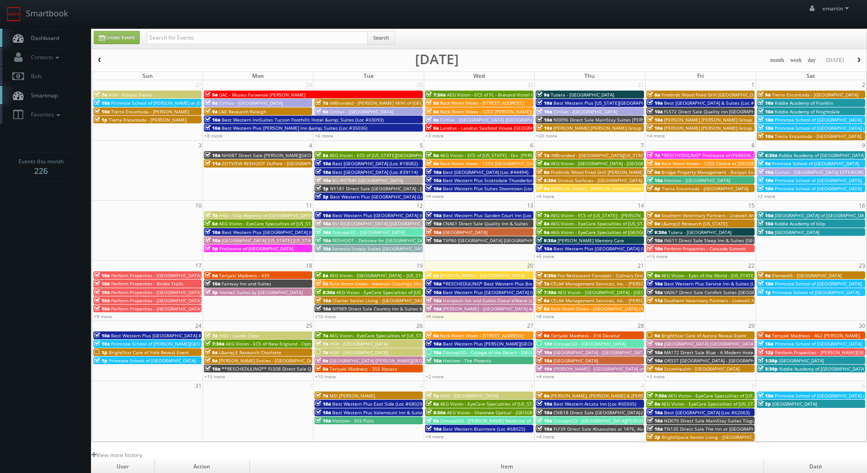
click at [96, 58] on button "button" at bounding box center [99, 60] width 15 height 11
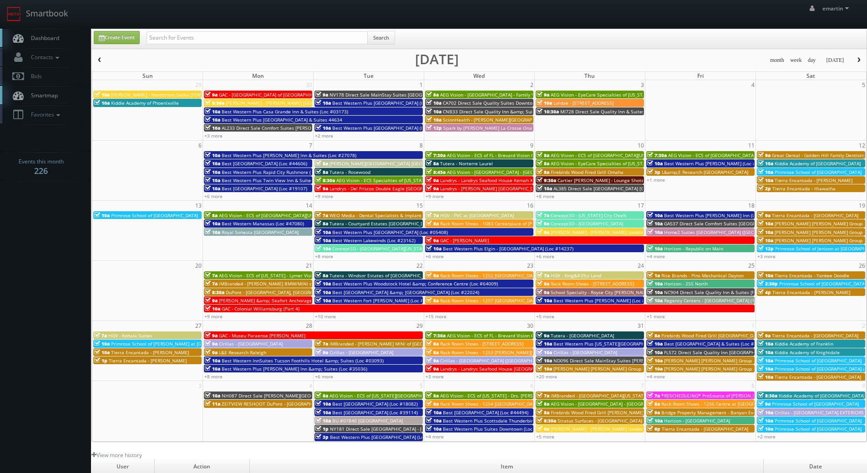
click at [96, 58] on button "button" at bounding box center [99, 60] width 15 height 11
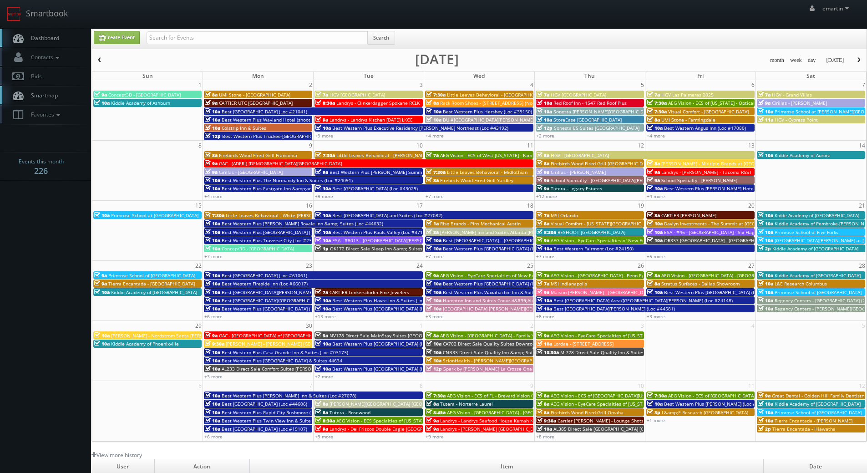
click at [96, 58] on button "button" at bounding box center [99, 60] width 15 height 11
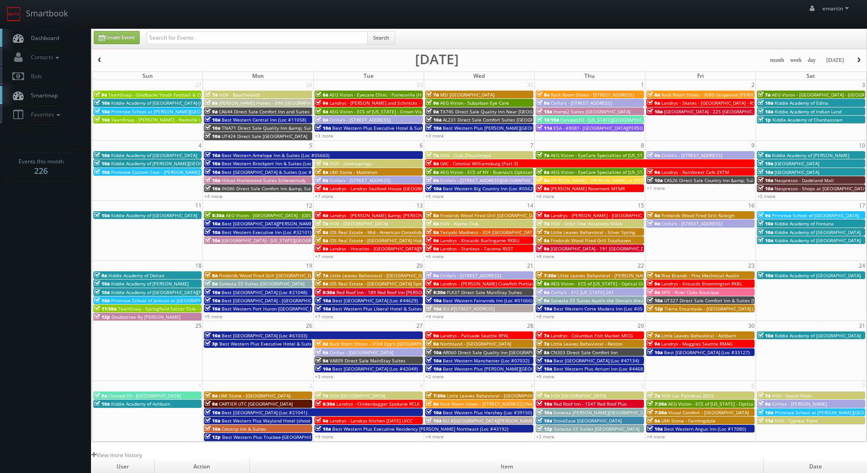
click at [96, 58] on button "button" at bounding box center [99, 60] width 15 height 11
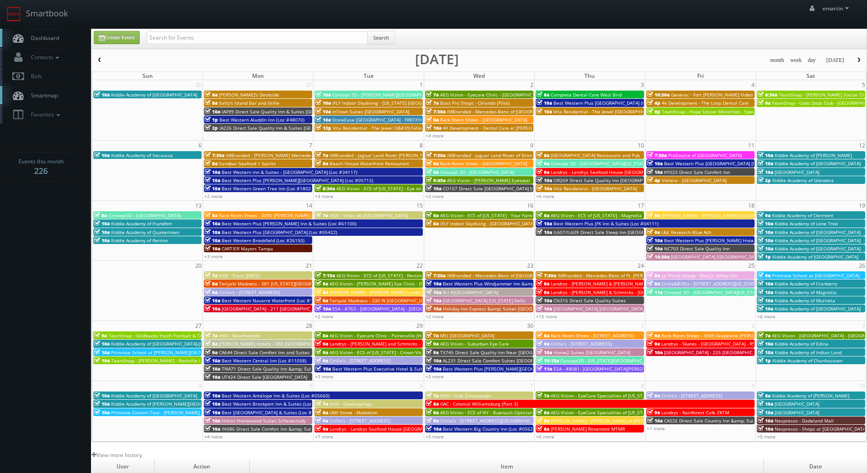
click at [96, 58] on button "button" at bounding box center [99, 60] width 15 height 11
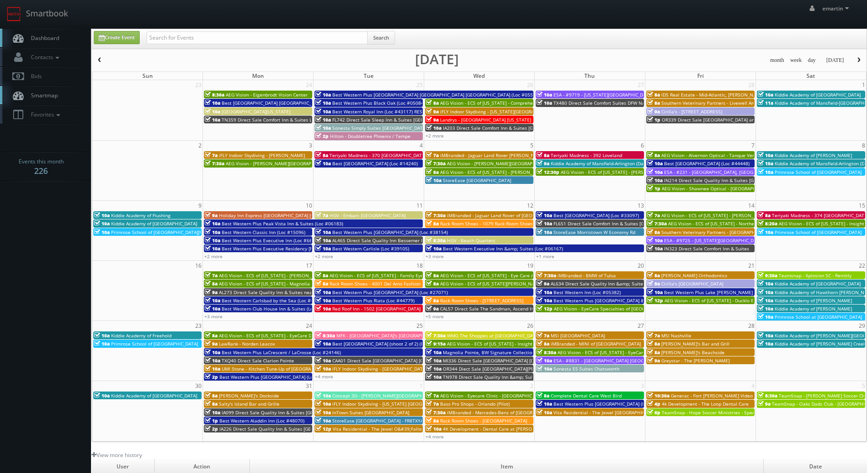
click at [96, 58] on button "button" at bounding box center [99, 60] width 15 height 11
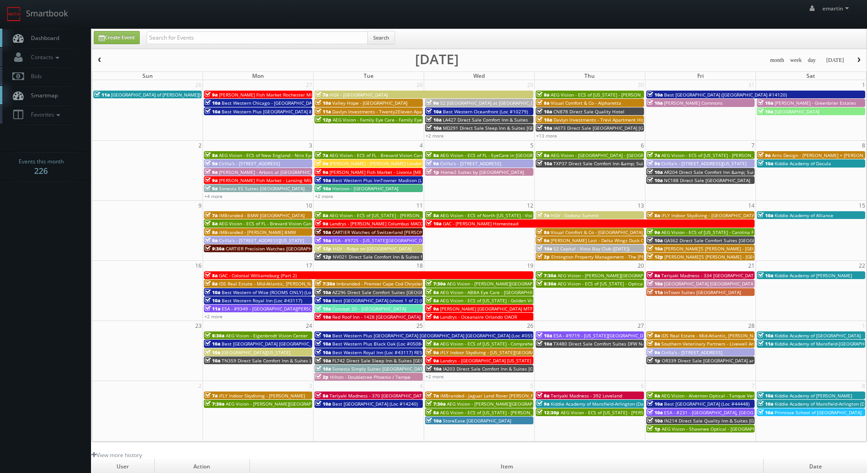
click at [96, 58] on button "button" at bounding box center [99, 60] width 15 height 11
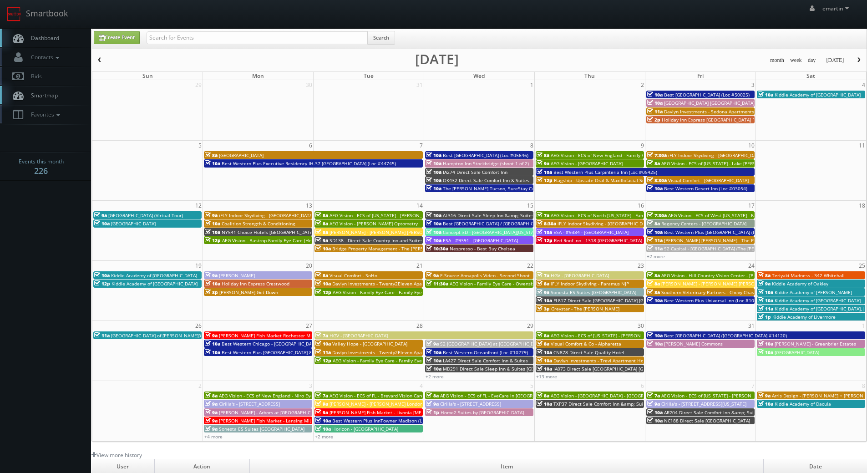
click at [857, 61] on span "button" at bounding box center [859, 59] width 6 height 5
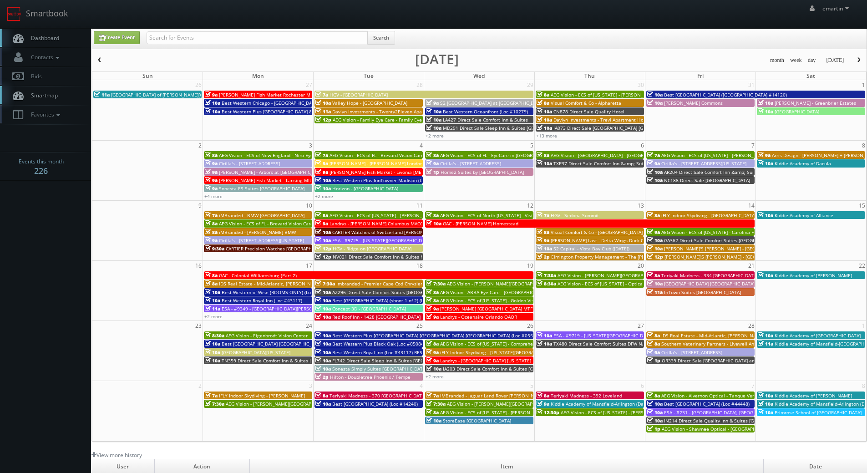
click at [855, 61] on button "button" at bounding box center [858, 60] width 15 height 11
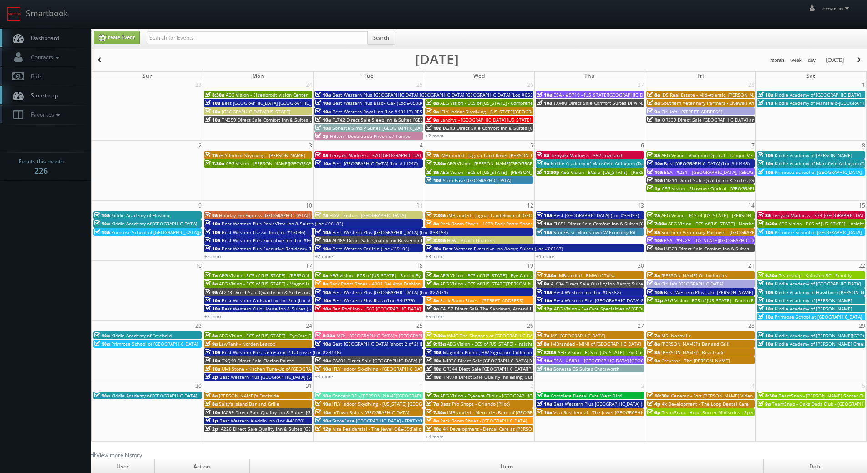
click at [855, 61] on button "button" at bounding box center [858, 60] width 15 height 11
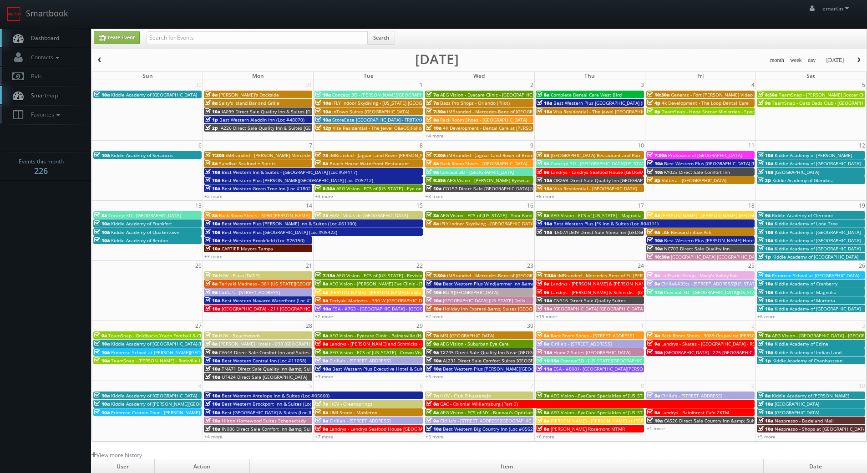
click at [855, 61] on button "button" at bounding box center [858, 60] width 15 height 11
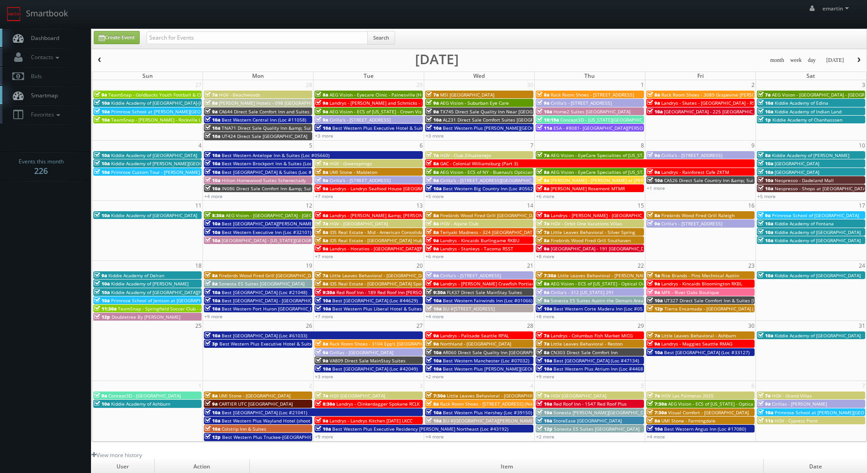
click at [855, 61] on button "button" at bounding box center [858, 60] width 15 height 11
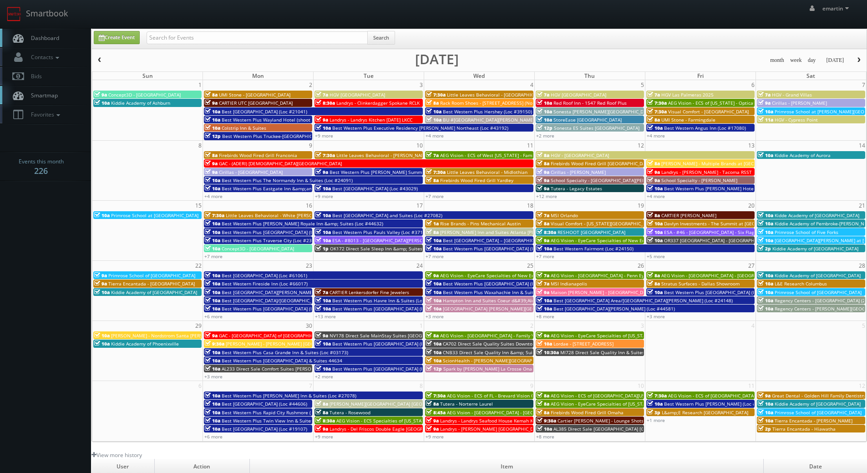
click at [855, 61] on button "button" at bounding box center [858, 60] width 15 height 11
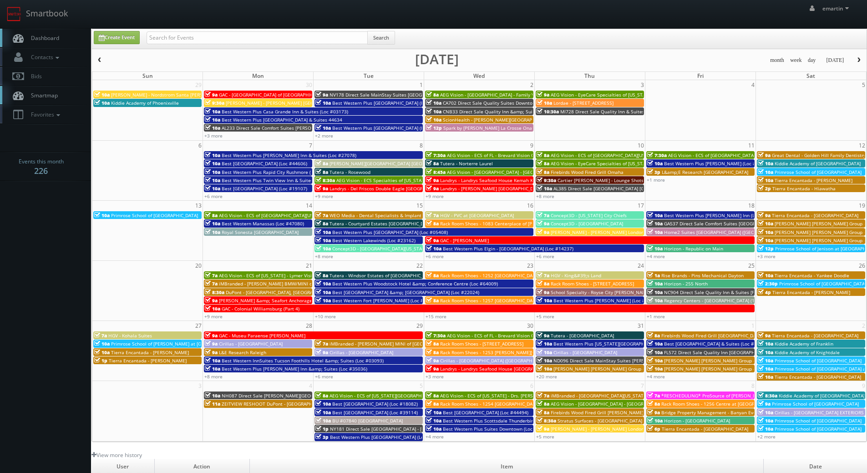
click at [855, 61] on button "button" at bounding box center [858, 60] width 15 height 11
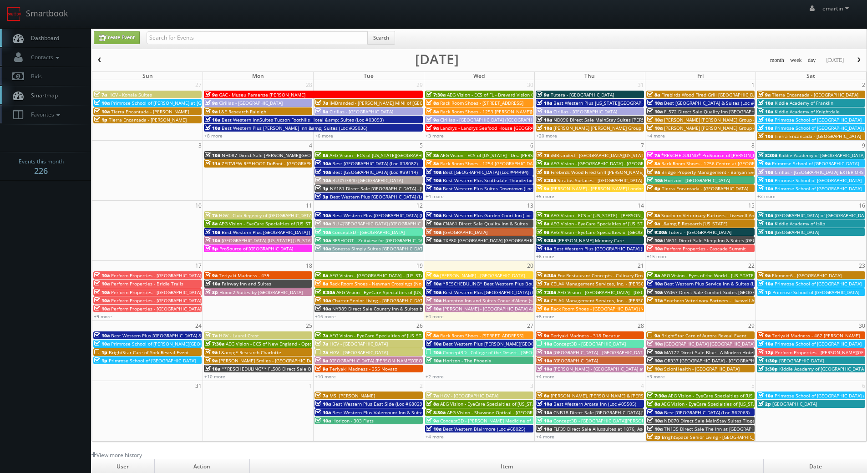
click at [855, 61] on button "button" at bounding box center [858, 60] width 15 height 11
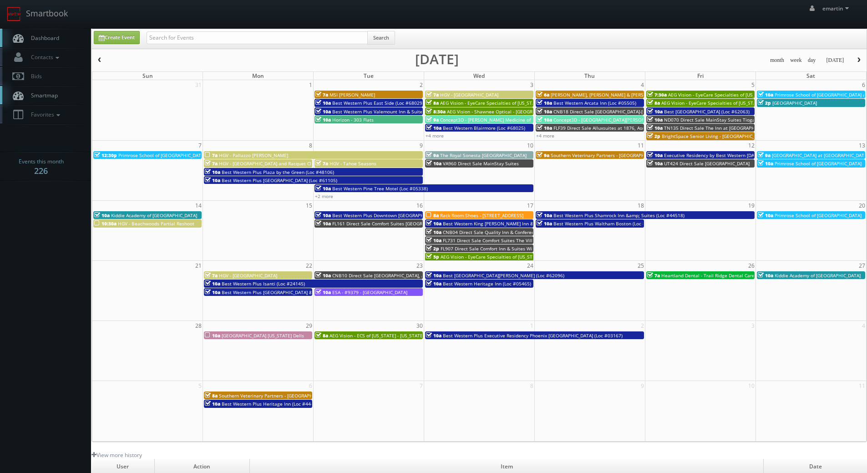
click at [71, 41] on link "Dashboard" at bounding box center [45, 38] width 91 height 19
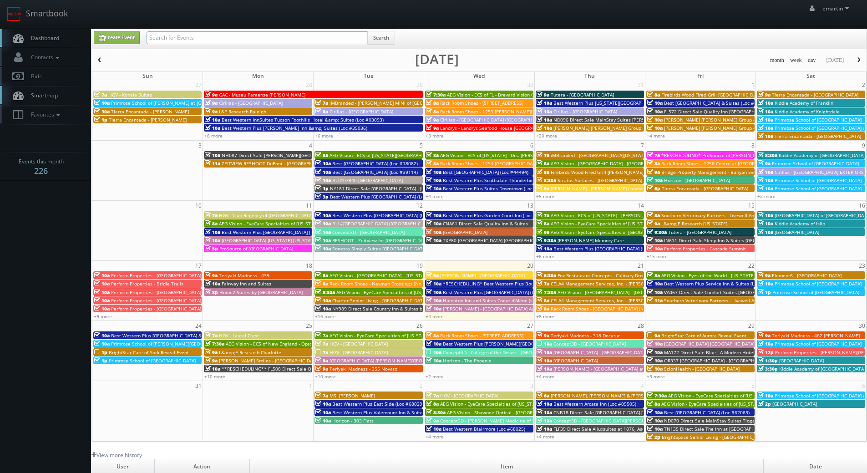
click at [199, 41] on input "text" at bounding box center [257, 37] width 221 height 13
type input "aeg vision"
